Goal: Check status: Check status

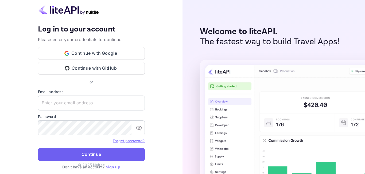
type input "[EMAIL_ADDRESS][DOMAIN_NAME]"
click at [72, 152] on button "Continue" at bounding box center [91, 154] width 107 height 13
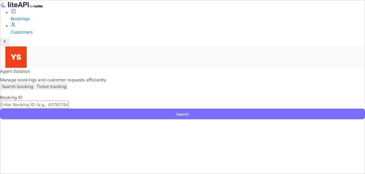
paste input "9063134"
type input "9063134"
click at [88, 101] on div "9063134 ​ Search" at bounding box center [182, 110] width 365 height 19
click at [92, 109] on button "Search" at bounding box center [182, 114] width 365 height 11
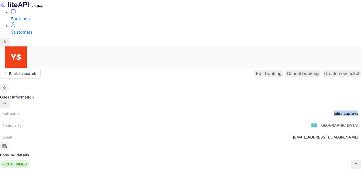
drag, startPoint x: 181, startPoint y: 64, endPoint x: 208, endPoint y: 61, distance: 27.7
click at [208, 108] on div "Full name [PERSON_NAME]" at bounding box center [180, 113] width 361 height 10
click at [334, 111] on div "[PERSON_NAME]" at bounding box center [346, 114] width 25 height 6
drag, startPoint x: 183, startPoint y: 64, endPoint x: 210, endPoint y: 59, distance: 27.8
click at [210, 108] on div "Full name [PERSON_NAME] Nationality 🇰🇿 [DEMOGRAPHIC_DATA] Email [EMAIL_ADDRESS]…" at bounding box center [180, 125] width 361 height 34
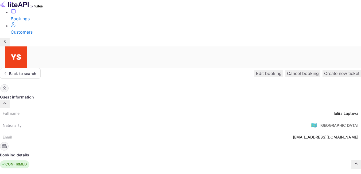
click at [158, 118] on div "Nationality 🇰🇿 [DEMOGRAPHIC_DATA]" at bounding box center [180, 125] width 361 height 14
click at [41, 68] on div "Back to search" at bounding box center [20, 73] width 41 height 11
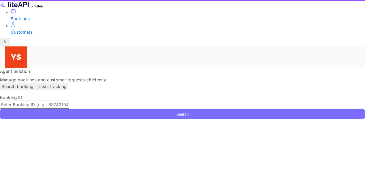
paste input "9401836"
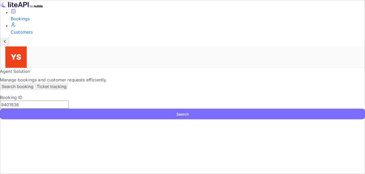
type input "9401836"
click at [109, 102] on div "9401836 ​ Search" at bounding box center [182, 110] width 365 height 19
click at [106, 109] on button "Search" at bounding box center [182, 114] width 365 height 11
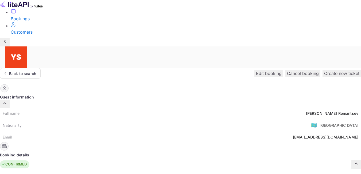
scroll to position [27, 0]
